Goal: Transaction & Acquisition: Purchase product/service

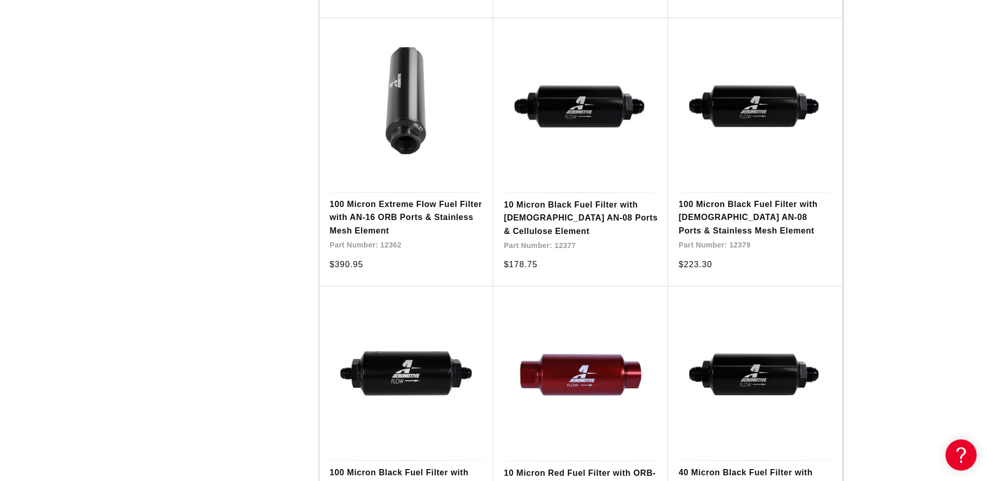
scroll to position [1481, 0]
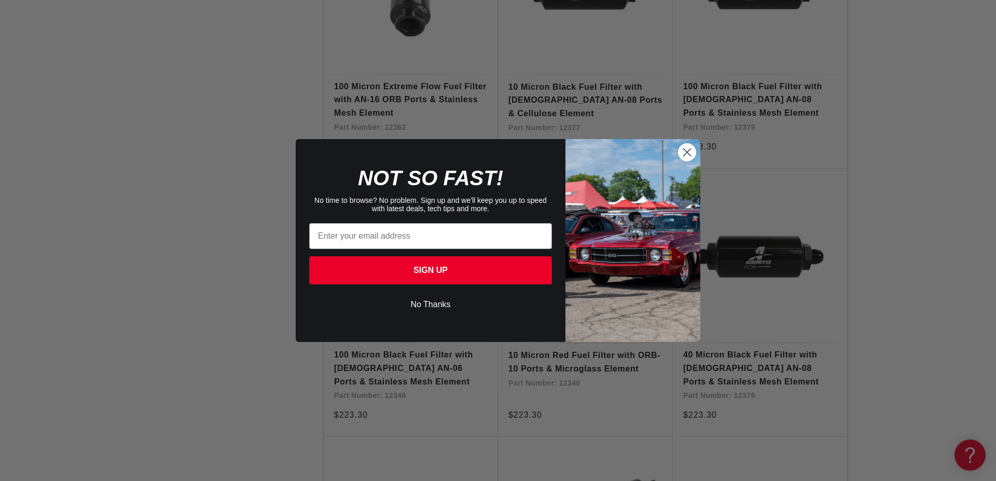
click at [447, 303] on button "No Thanks" at bounding box center [430, 305] width 243 height 20
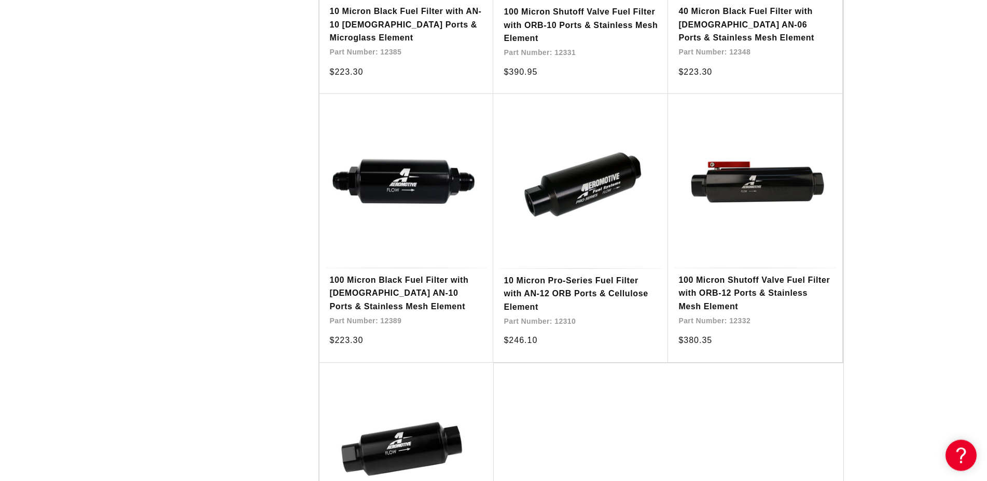
scroll to position [2116, 0]
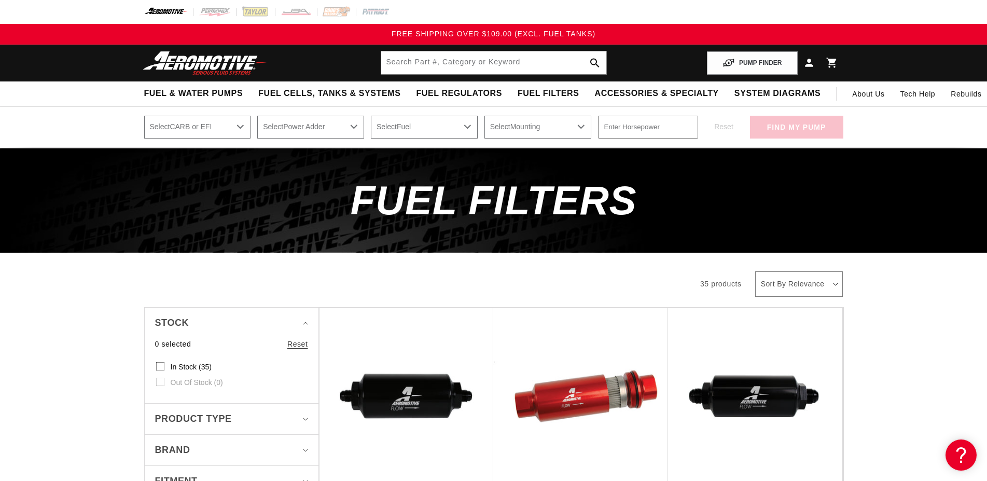
scroll to position [212, 0]
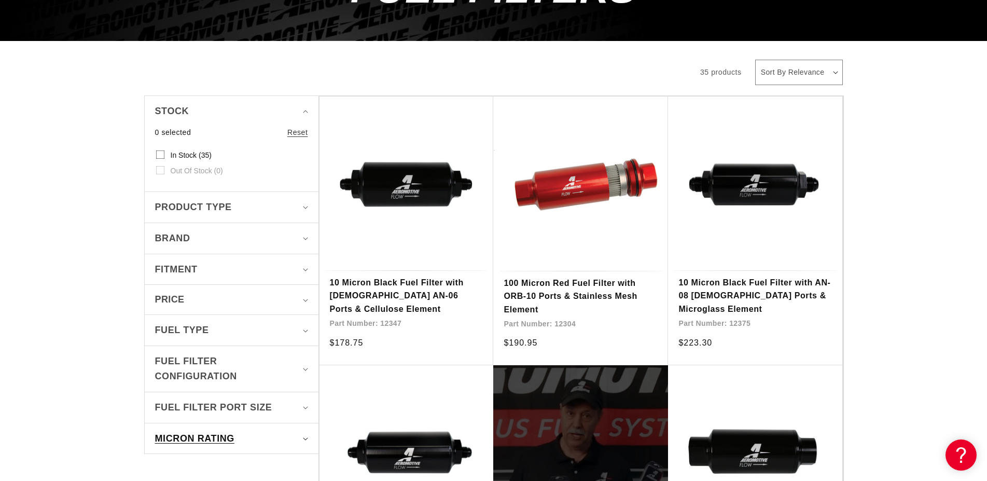
click at [195, 431] on span "Micron Rating" at bounding box center [194, 438] width 79 height 15
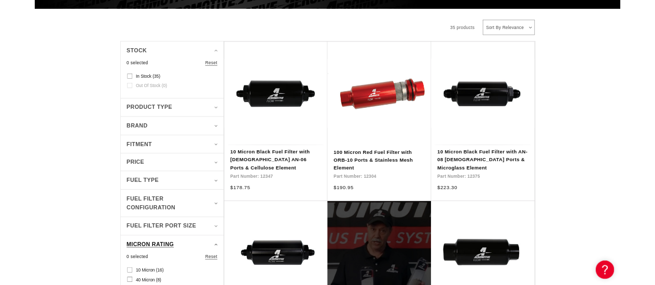
scroll to position [265, 0]
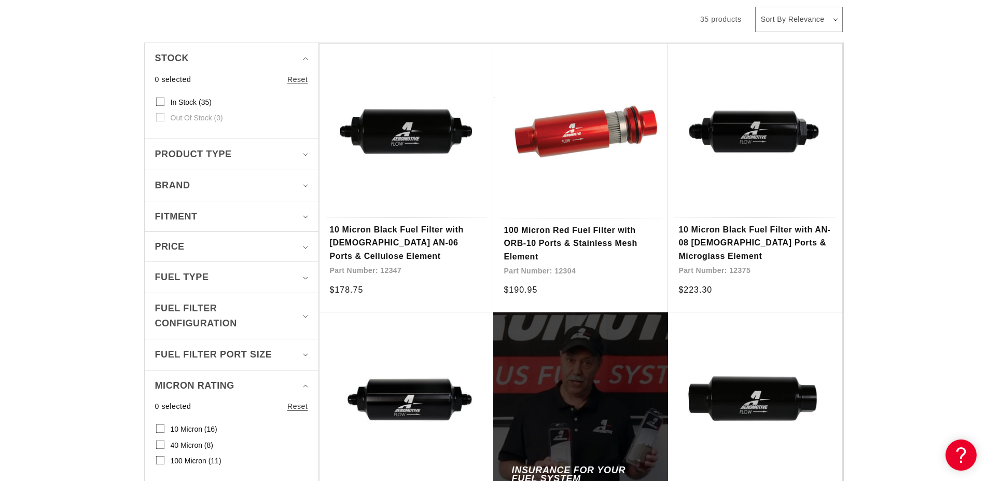
click at [163, 426] on input "10 Micron (16) 10 Micron (16 products)" at bounding box center [160, 430] width 8 height 8
checkbox input "true"
